Goal: Book appointment/travel/reservation

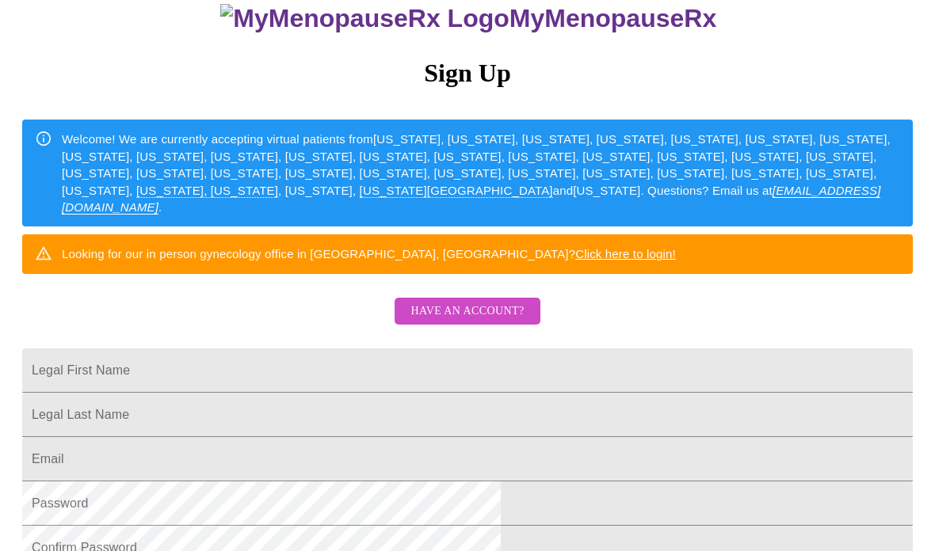
click at [463, 322] on span "Have an account?" at bounding box center [466, 312] width 113 height 20
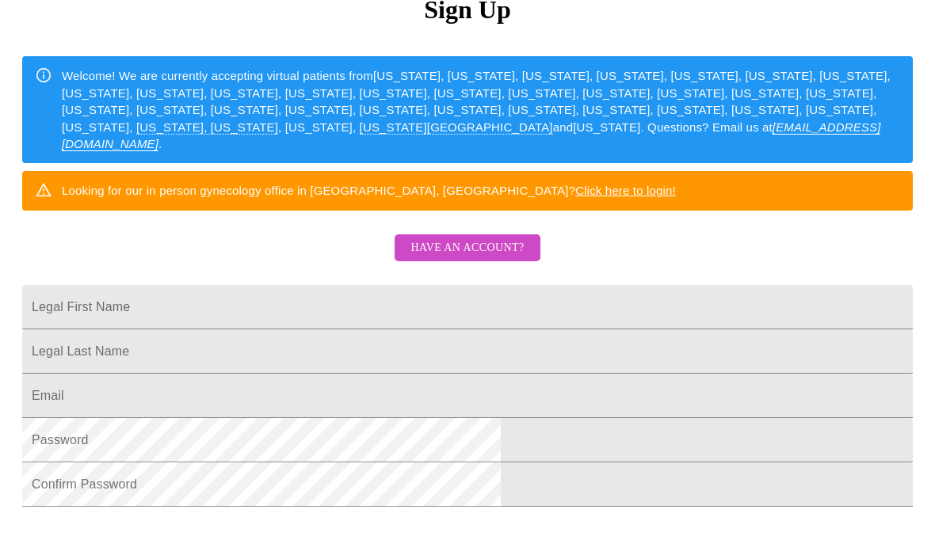
scroll to position [16, 0]
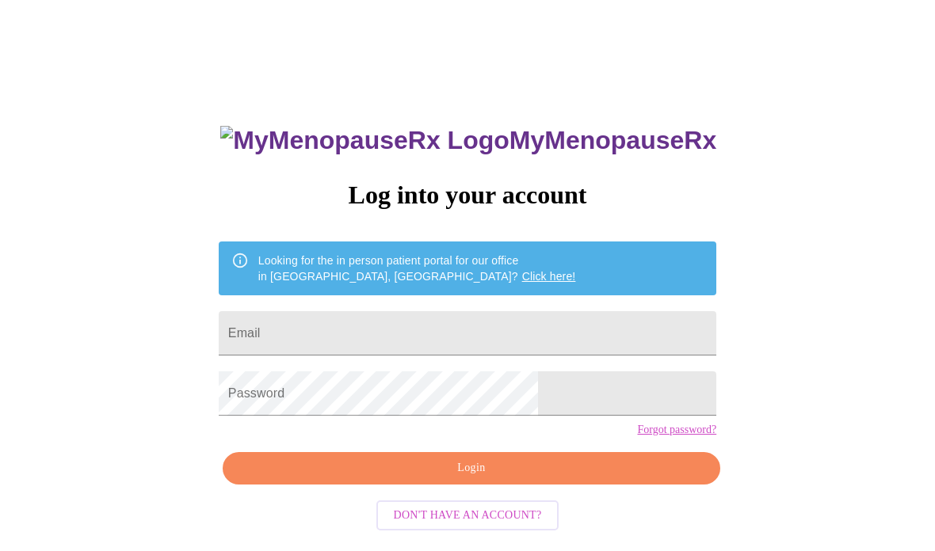
click at [405, 329] on input "Email" at bounding box center [467, 333] width 497 height 44
type input "[EMAIL_ADDRESS][DOMAIN_NAME]"
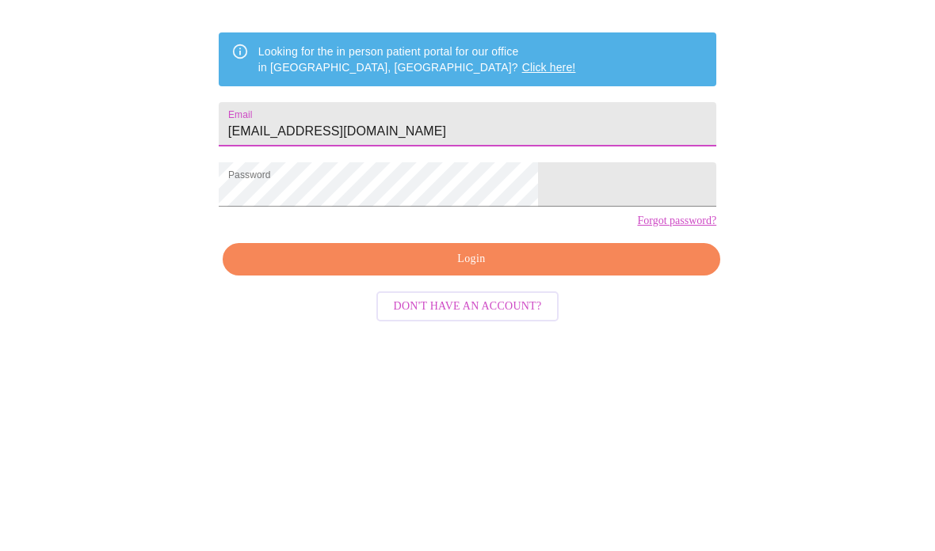
click at [456, 389] on button "Login" at bounding box center [471, 405] width 497 height 32
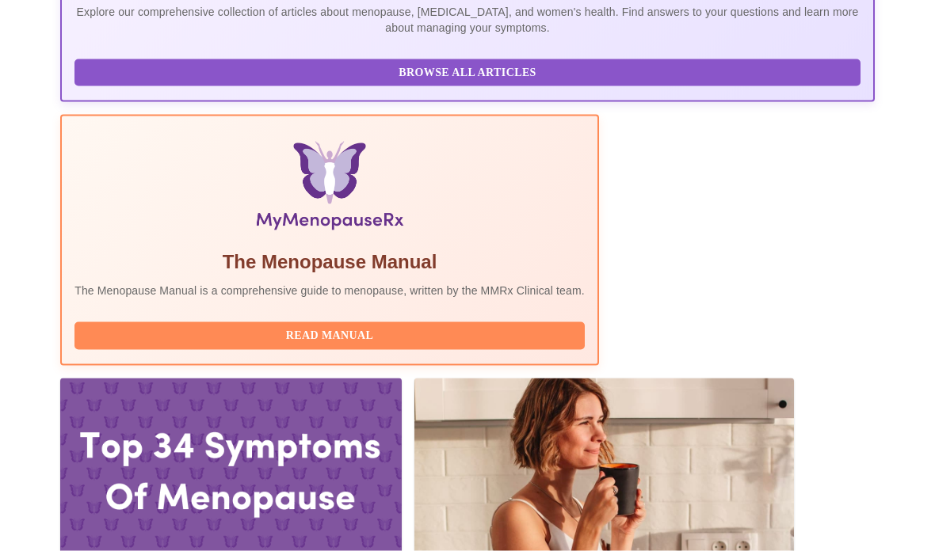
scroll to position [432, 0]
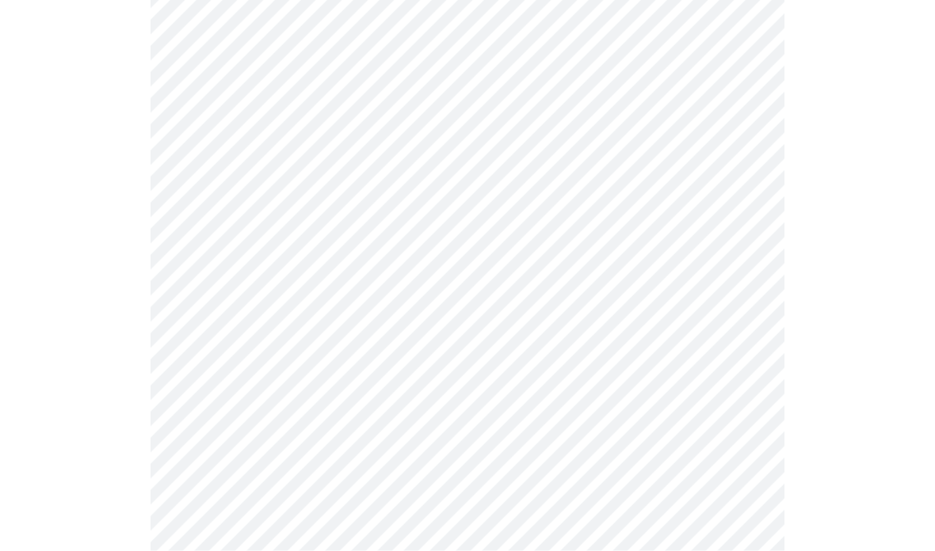
scroll to position [4158, 0]
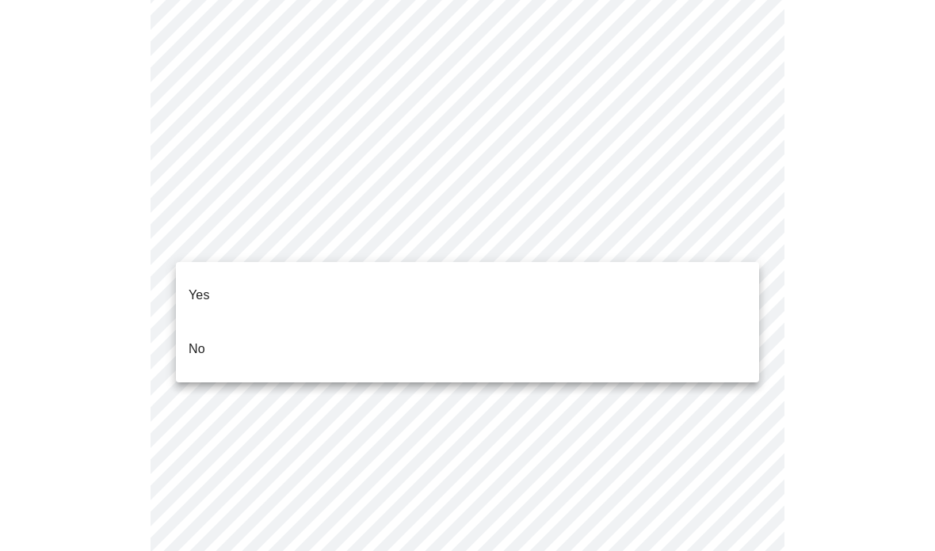
click at [406, 325] on li "No" at bounding box center [467, 349] width 583 height 54
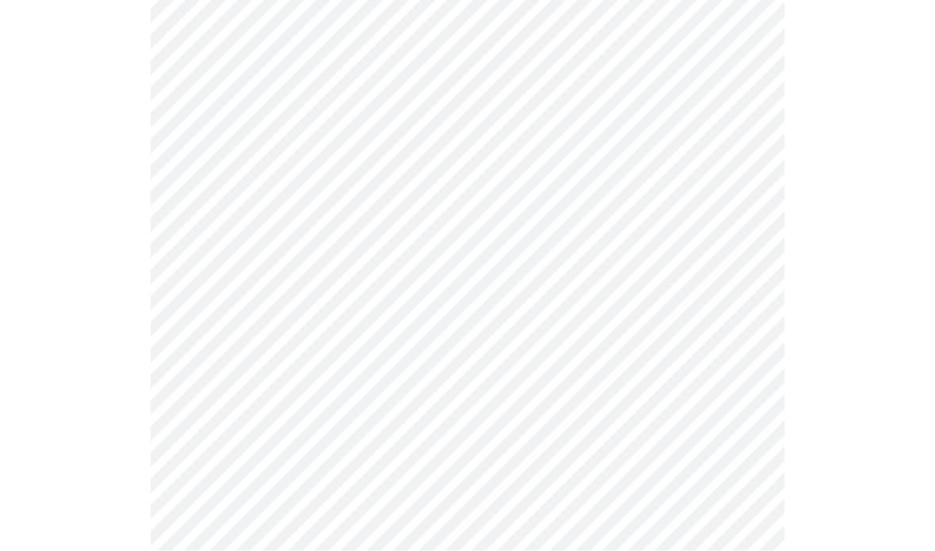
scroll to position [4348, 0]
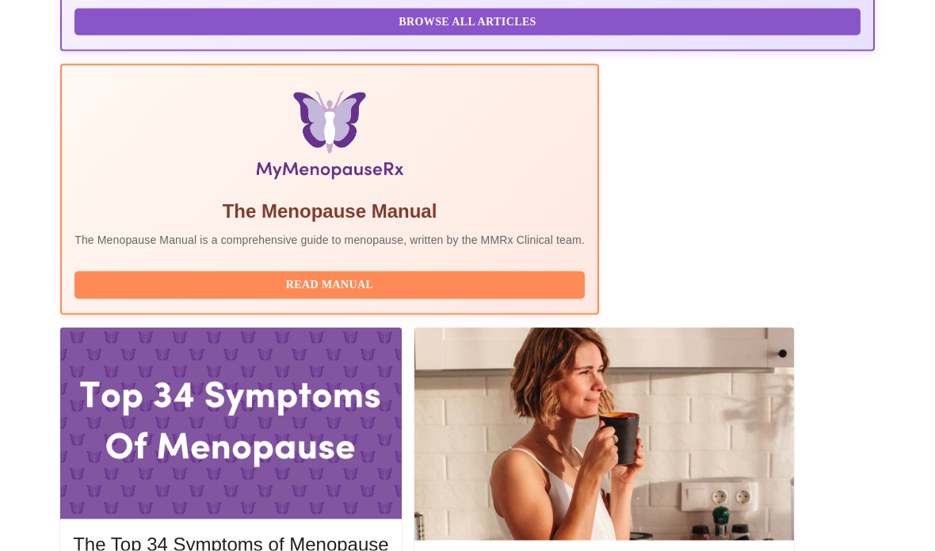
scroll to position [488, 0]
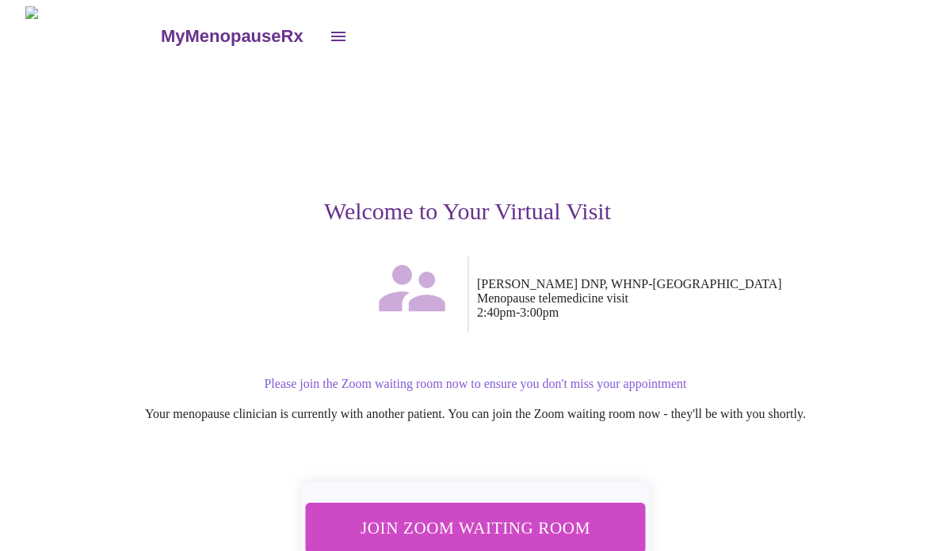
click at [486, 516] on span "Join Zoom Waiting Room" at bounding box center [475, 528] width 298 height 29
